Goal: Navigation & Orientation: Understand site structure

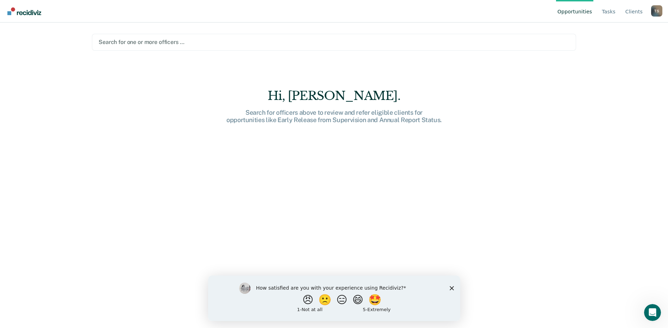
click at [581, 10] on link "Opportunities" at bounding box center [574, 11] width 37 height 23
click at [632, 11] on link "Client s" at bounding box center [634, 11] width 20 height 23
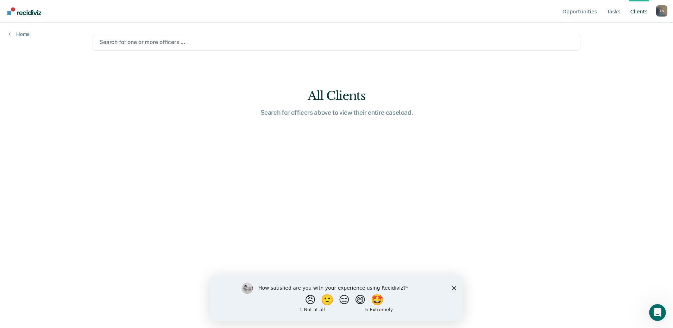
click at [391, 112] on div "Search for officers above to view their entire caseload." at bounding box center [336, 113] width 225 height 8
drag, startPoint x: 339, startPoint y: 88, endPoint x: 433, endPoint y: 74, distance: 95.4
click at [339, 88] on main "Search for one or more officers … All Clients Search for officers above to view…" at bounding box center [336, 167] width 505 height 289
click at [581, 7] on link "Opportunities" at bounding box center [579, 11] width 37 height 23
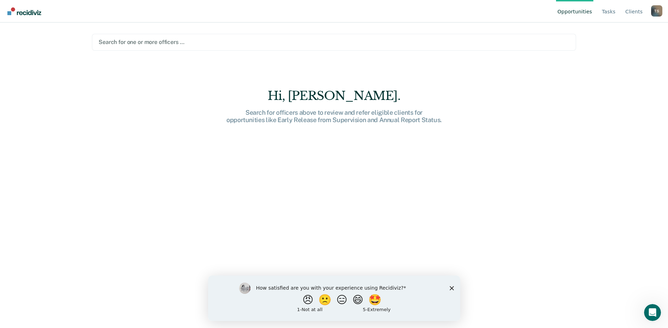
drag, startPoint x: 317, startPoint y: 118, endPoint x: 307, endPoint y: 114, distance: 11.4
click at [317, 118] on div "Search for officers above to review and refer eligible clients for opportunitie…" at bounding box center [333, 116] width 225 height 15
click at [583, 11] on link "Opportunities" at bounding box center [574, 11] width 37 height 23
click at [574, 11] on link "Opportunities" at bounding box center [574, 11] width 37 height 23
click at [610, 13] on link "Tasks" at bounding box center [608, 11] width 17 height 23
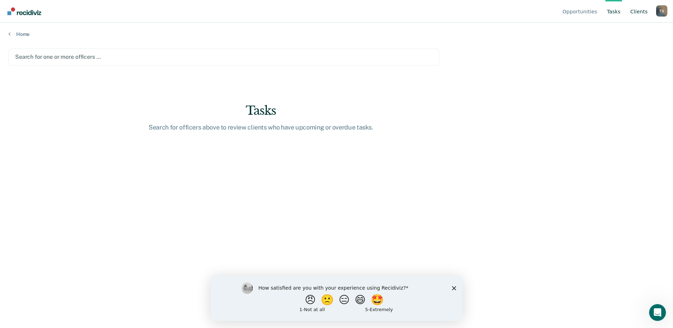
click at [641, 10] on link "Client s" at bounding box center [639, 11] width 20 height 23
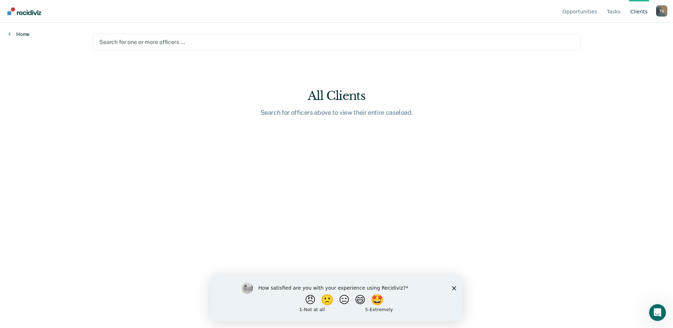
click at [25, 34] on link "Home" at bounding box center [18, 34] width 21 height 6
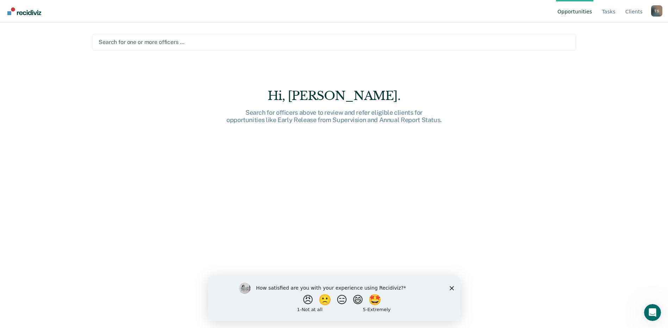
click at [655, 10] on div "T S" at bounding box center [656, 10] width 11 height 11
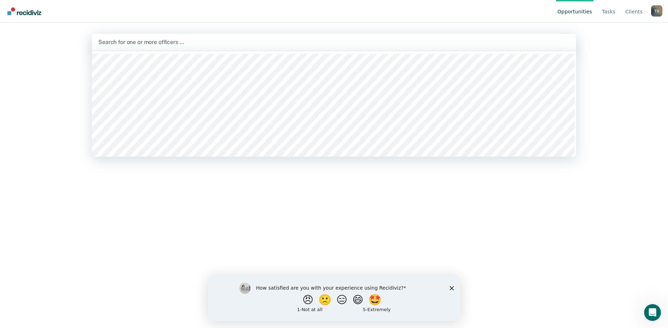
click at [563, 45] on div at bounding box center [333, 42] width 471 height 8
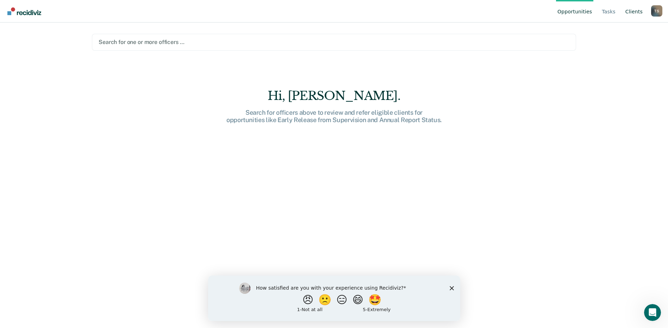
click at [635, 9] on link "Client s" at bounding box center [634, 11] width 20 height 23
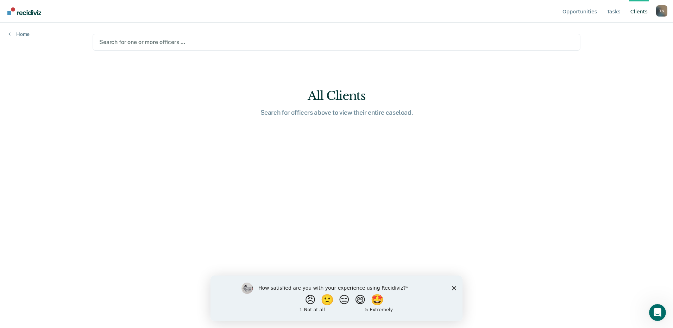
click at [29, 11] on img "Go to Recidiviz Home" at bounding box center [24, 11] width 34 height 8
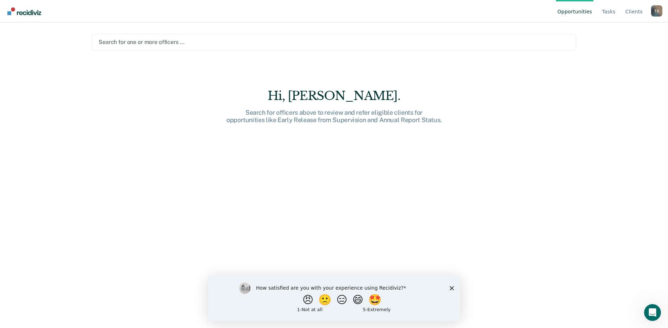
drag, startPoint x: 451, startPoint y: 287, endPoint x: 659, endPoint y: 562, distance: 345.1
click at [451, 287] on icon "Close survey" at bounding box center [451, 288] width 4 height 4
